Goal: Check status: Check status

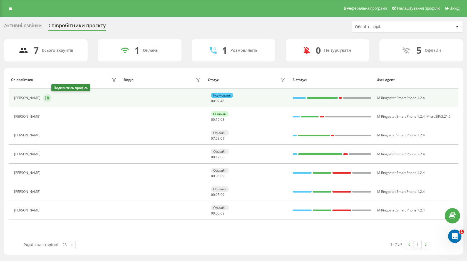
click at [49, 97] on icon at bounding box center [47, 98] width 4 height 4
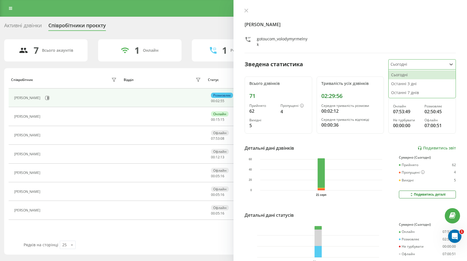
click at [418, 64] on div at bounding box center [417, 64] width 54 height 6
click at [397, 73] on div "Сьогодні" at bounding box center [421, 74] width 67 height 9
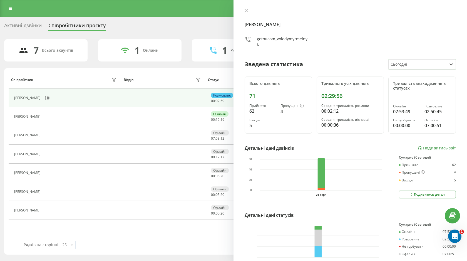
click at [344, 68] on div "Зведена статистика option Сьогодні, selected. Сьогодні" at bounding box center [350, 64] width 211 height 10
click at [153, 70] on div "Співробітник Відділ Статус В статусі User Agent [PERSON_NAME] Розмовляє 00 : 03…" at bounding box center [233, 161] width 459 height 186
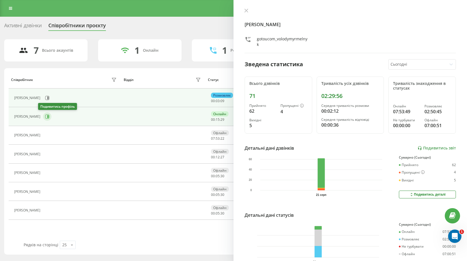
click at [43, 116] on button at bounding box center [47, 116] width 8 height 8
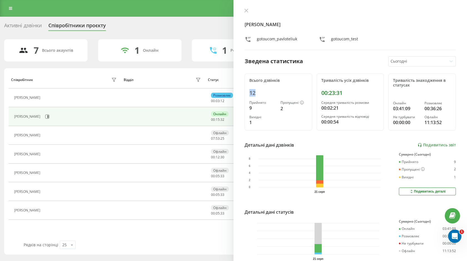
drag, startPoint x: 255, startPoint y: 95, endPoint x: 245, endPoint y: 92, distance: 10.3
click at [245, 92] on div "Всього дзвінків 12 Прийнято 9 Пропущені 2 Вихідні 1" at bounding box center [279, 101] width 68 height 57
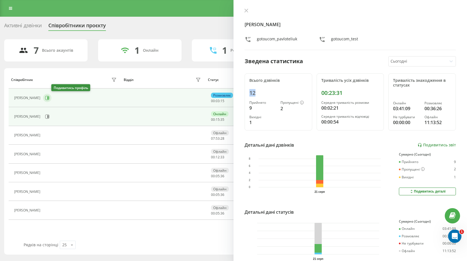
click at [49, 98] on icon at bounding box center [47, 97] width 1 height 3
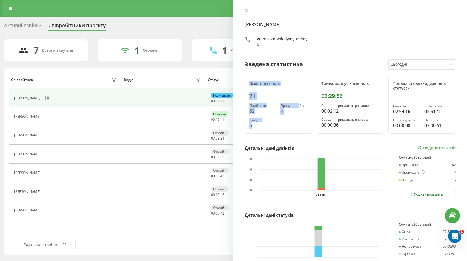
drag, startPoint x: 253, startPoint y: 125, endPoint x: 248, endPoint y: 81, distance: 44.5
click at [248, 81] on div "Всього дзвінків 71 Прийнято 62 Пропущені 4 Вихідні 5" at bounding box center [279, 104] width 68 height 57
click at [359, 87] on div "Тривалість усіх дзвінків 02:29:56 Середня тривалість розмови 00:02:12 Середня т…" at bounding box center [351, 104] width 68 height 57
click at [245, 7] on div "[PERSON_NAME] gotoucom_volodymyrmelnyk Зведена статистика Сьогодні Всього дзвін…" at bounding box center [349, 130] width 233 height 261
click at [245, 9] on icon at bounding box center [246, 11] width 4 height 4
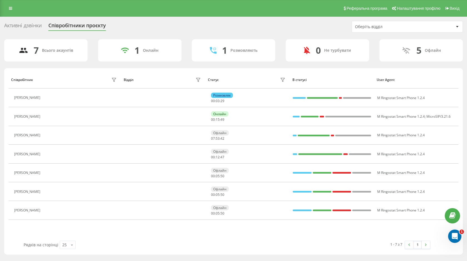
click at [377, 21] on div "Оберіть відділ" at bounding box center [407, 26] width 111 height 11
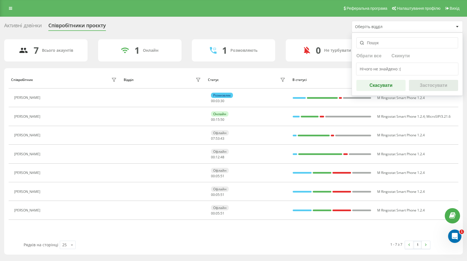
click at [302, 33] on div "Активні дзвінки Співробітники проєкту Оберіть відділ Обрати все Скинути Нічого …" at bounding box center [233, 137] width 459 height 233
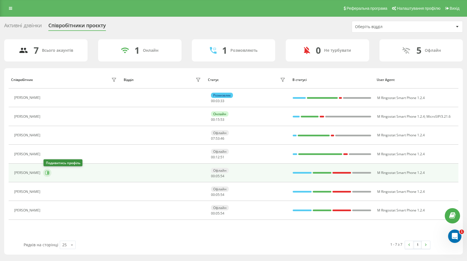
click at [47, 172] on icon at bounding box center [47, 172] width 4 height 4
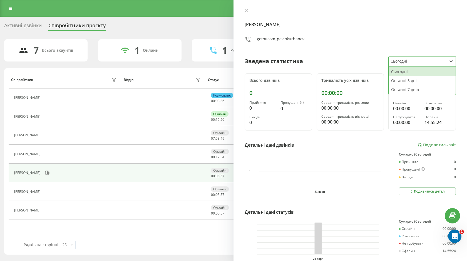
click at [432, 58] on div at bounding box center [417, 61] width 54 height 6
click at [402, 80] on div "Останні 3 дні" at bounding box center [421, 80] width 67 height 9
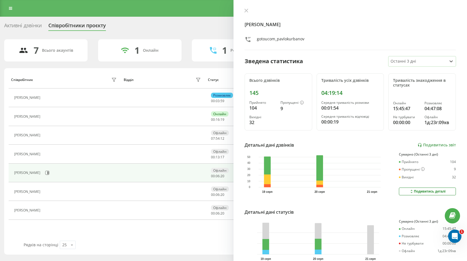
click at [407, 66] on div "option Останні 3 дні, selected. Останні 3 дні" at bounding box center [422, 61] width 68 height 10
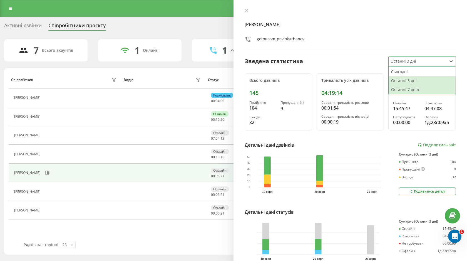
click at [404, 86] on div "Останні 7 днів" at bounding box center [421, 89] width 67 height 9
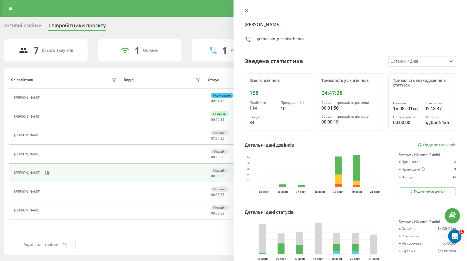
click at [245, 12] on icon at bounding box center [246, 10] width 3 height 3
